Goal: Navigation & Orientation: Understand site structure

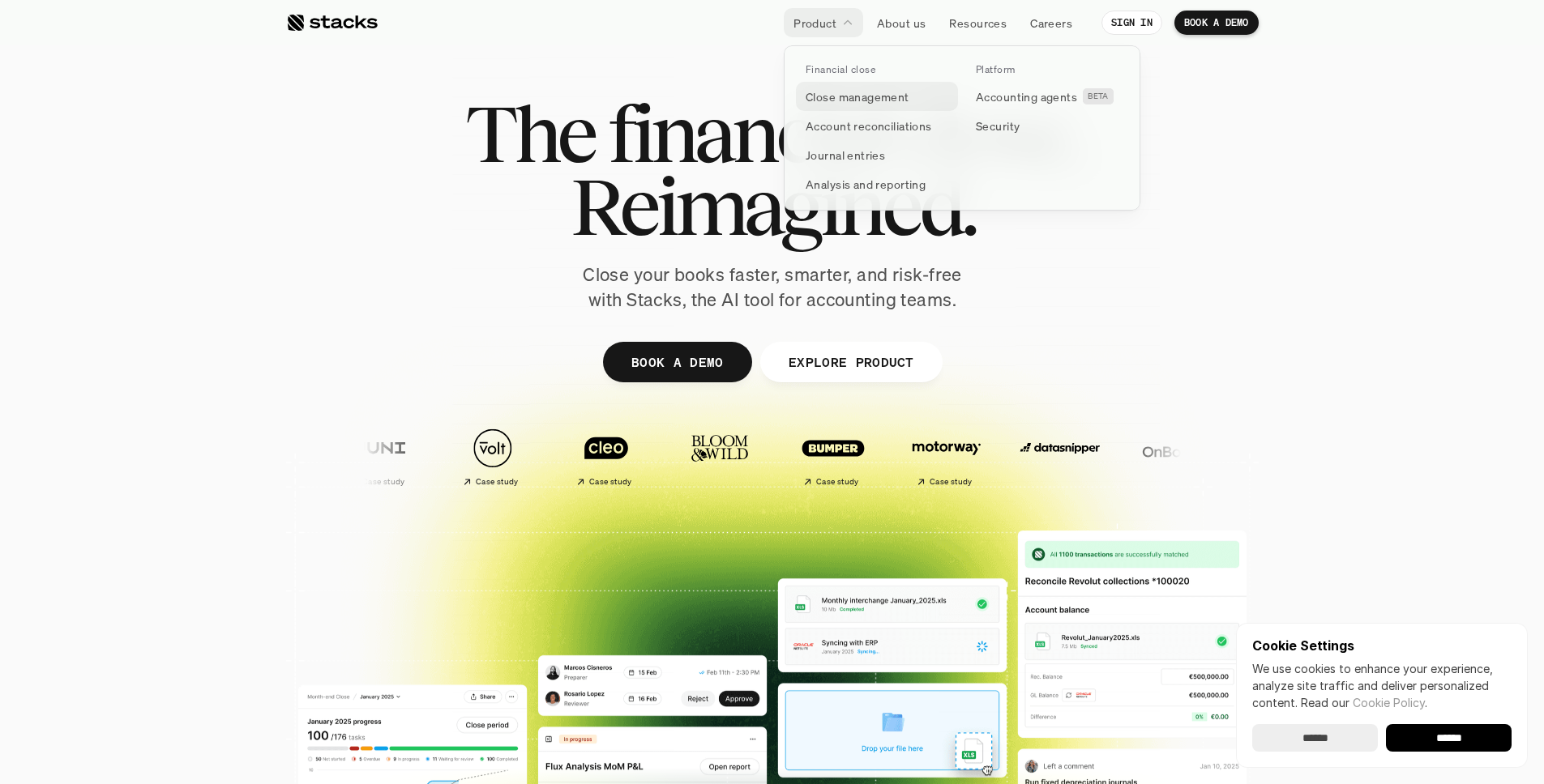
click at [842, 103] on p "Close management" at bounding box center [857, 96] width 104 height 17
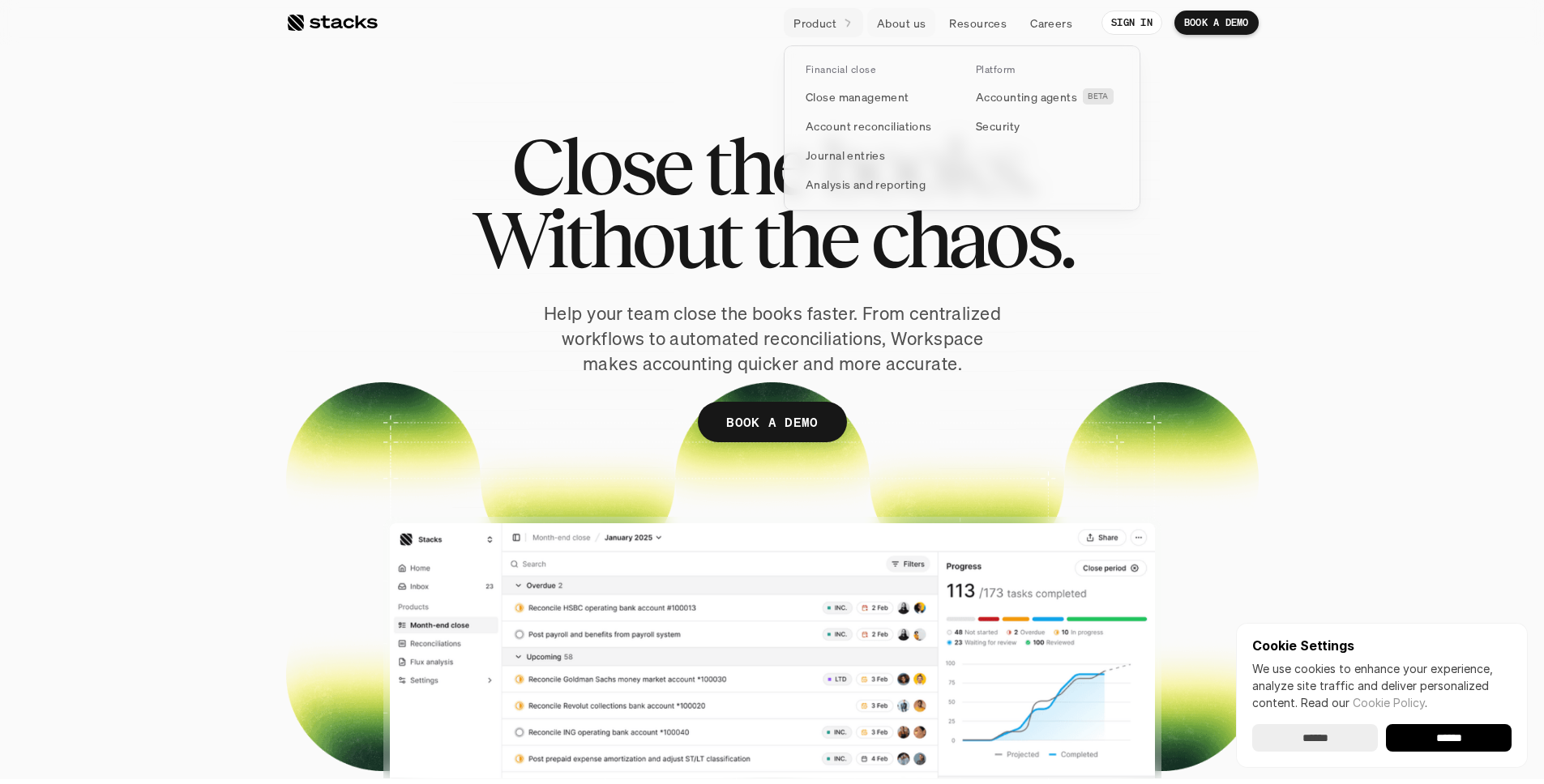
click at [846, 26] on icon at bounding box center [849, 23] width 14 height 14
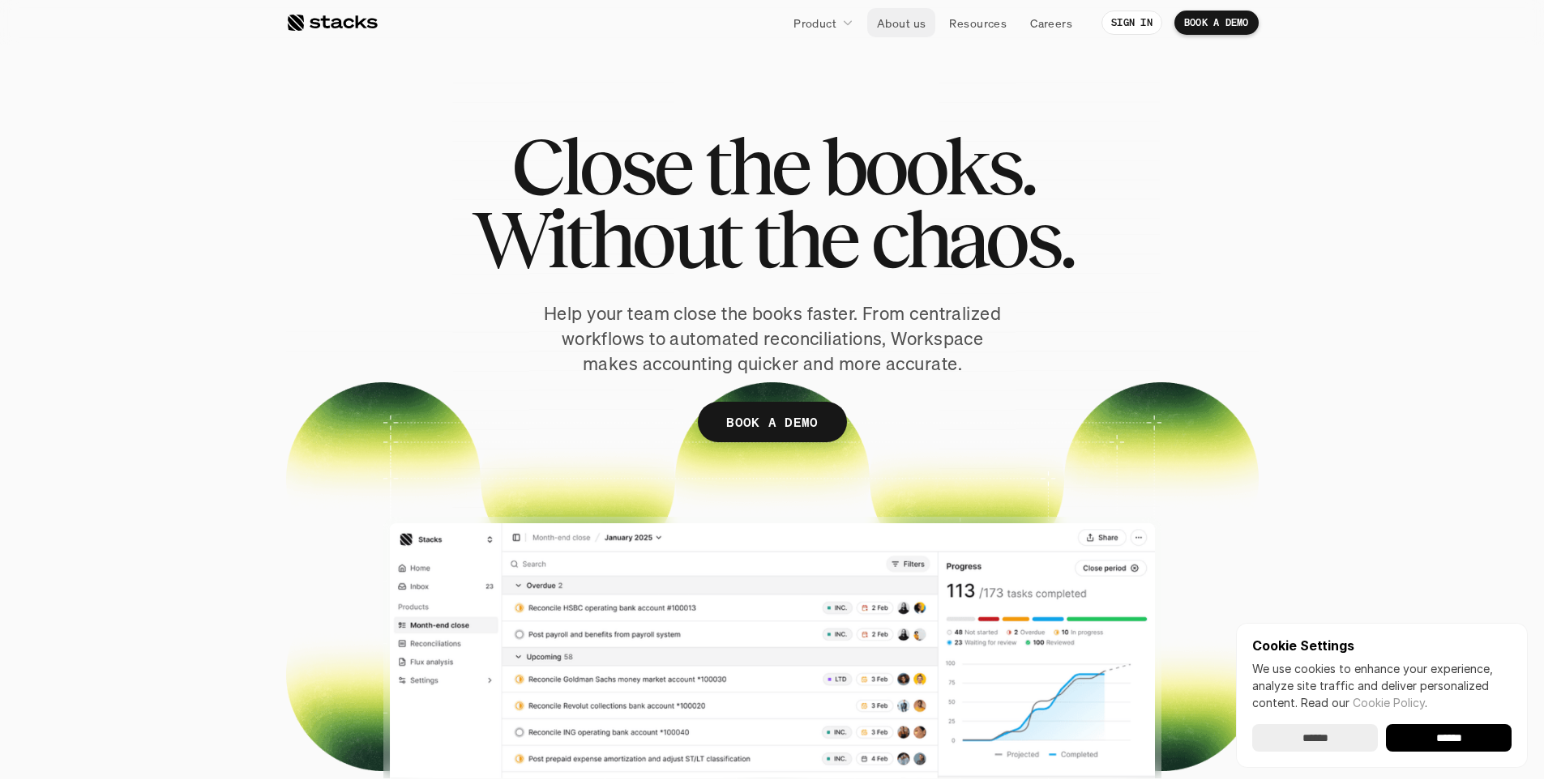
click at [917, 30] on p "About us" at bounding box center [901, 23] width 48 height 17
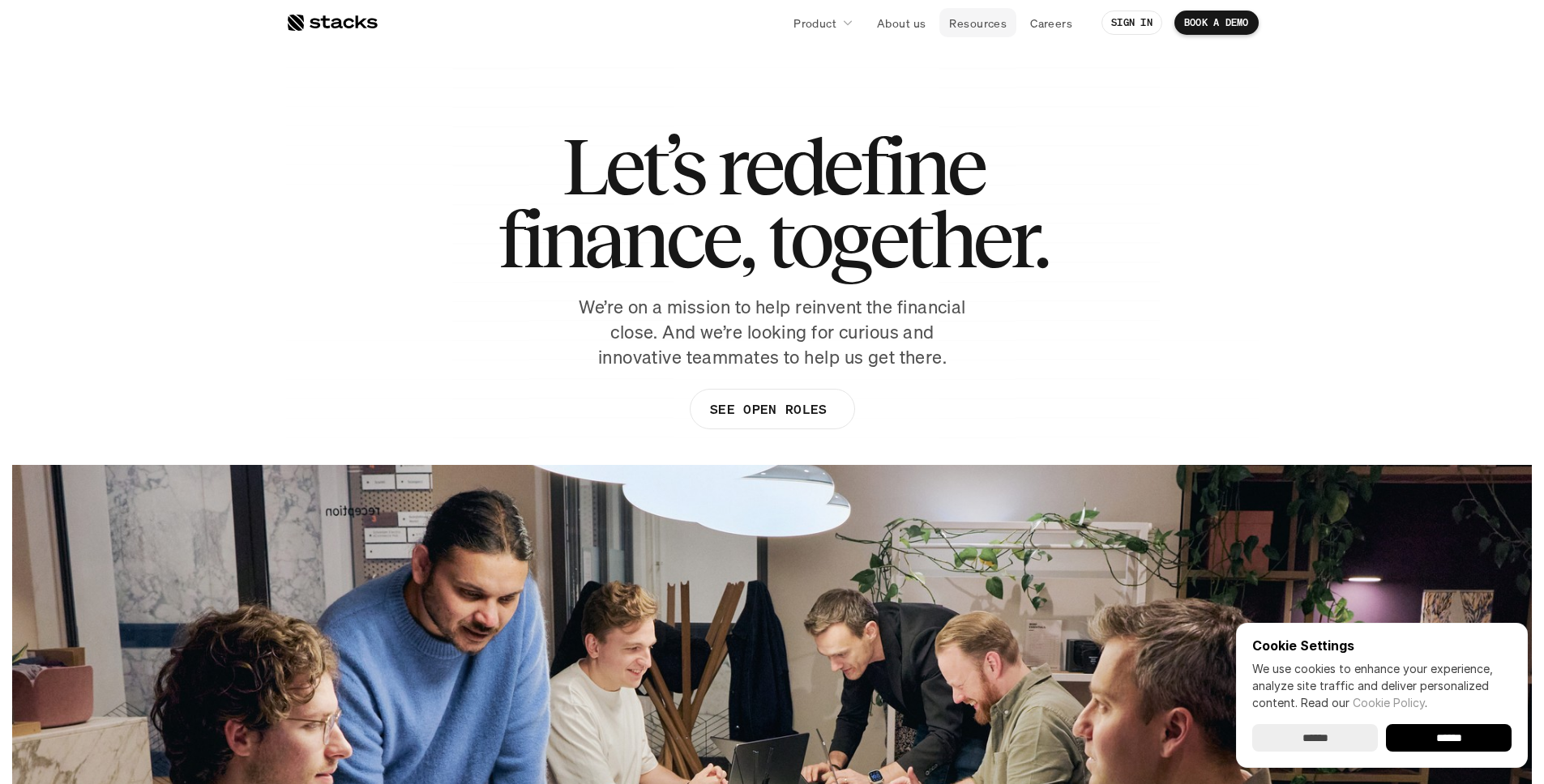
click at [980, 26] on p "Resources" at bounding box center [977, 23] width 57 height 17
